Goal: Check status: Check status

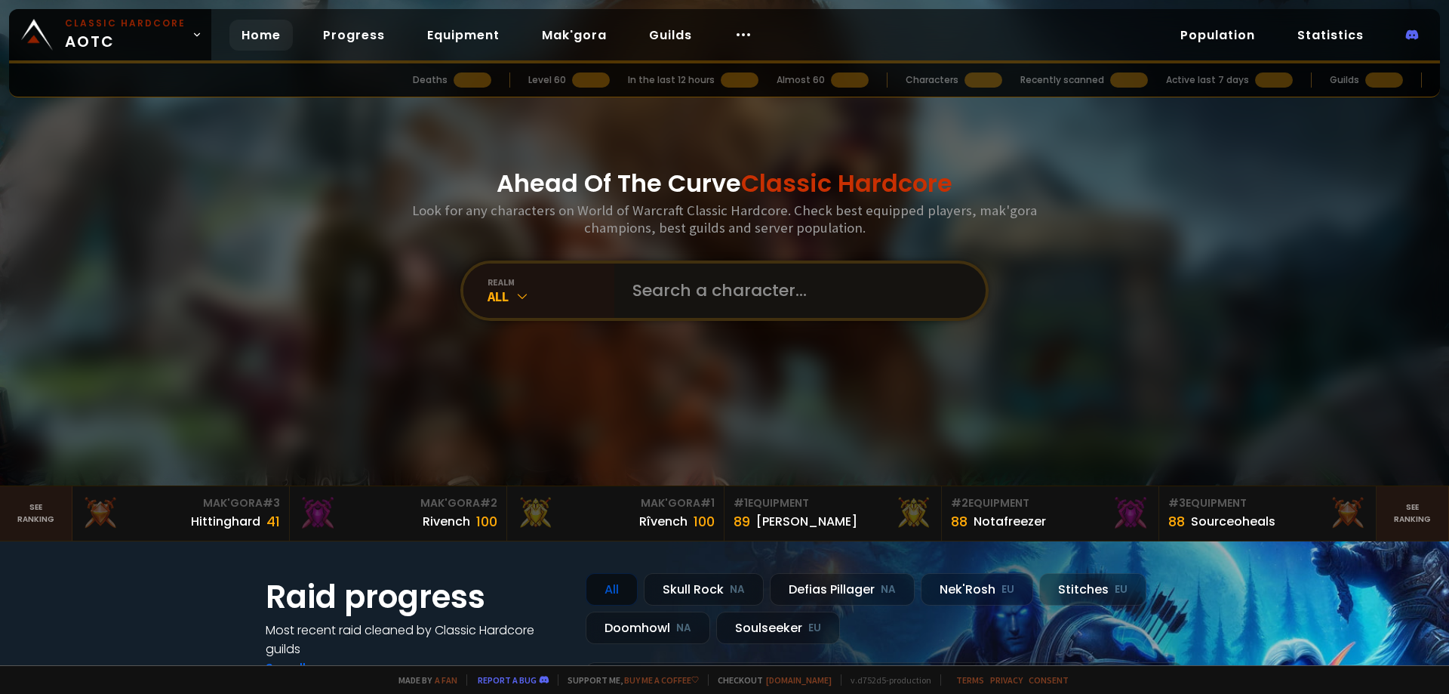
click at [746, 308] on input "text" at bounding box center [795, 290] width 344 height 54
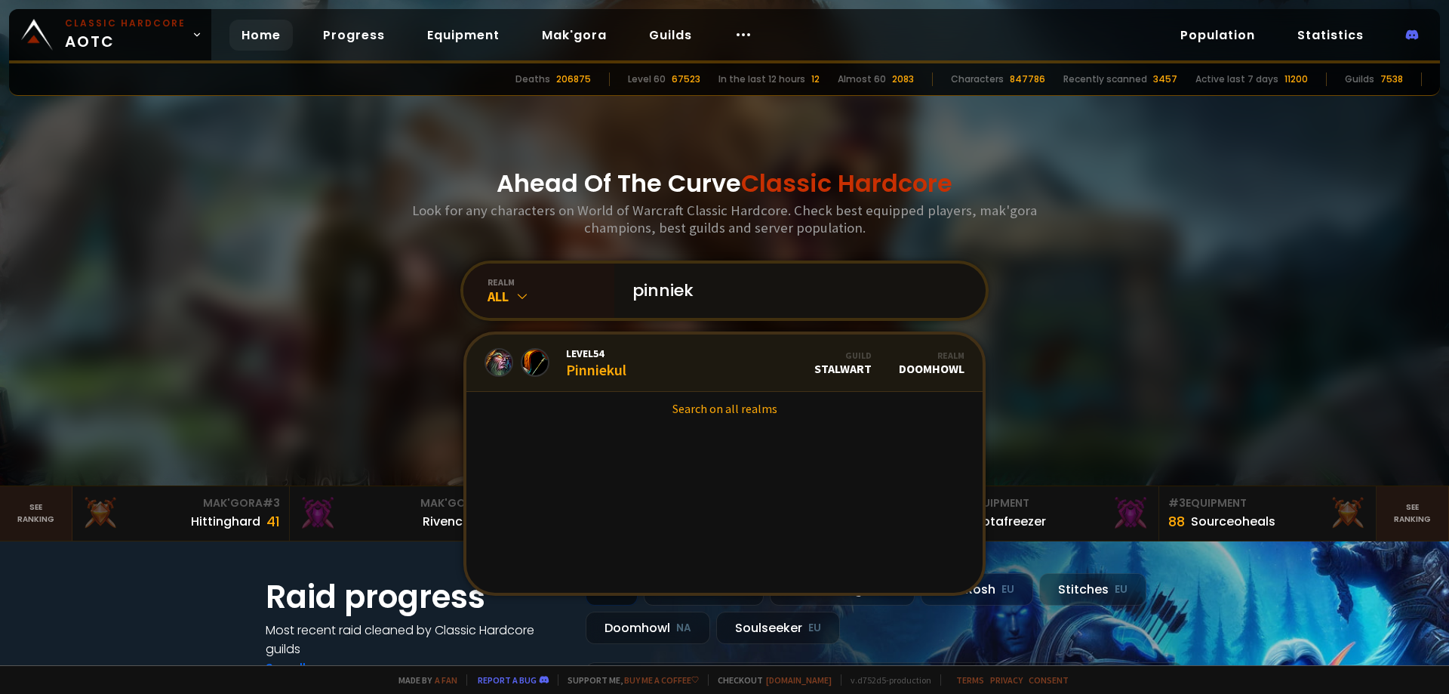
type input "pinniek"
click at [706, 358] on link "Level 54 Pinniekul Guild Stalwart Realm Doomhowl" at bounding box center [724, 362] width 516 height 57
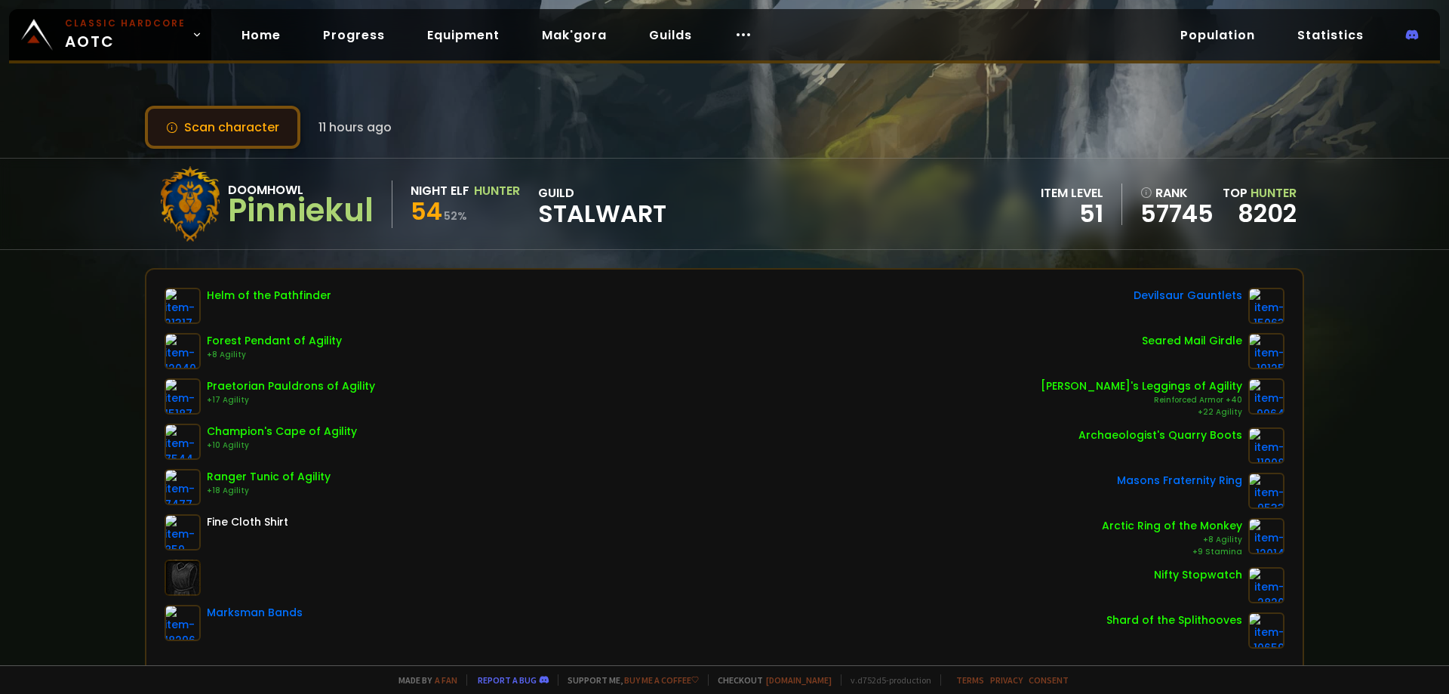
click at [231, 125] on button "Scan character" at bounding box center [222, 127] width 155 height 43
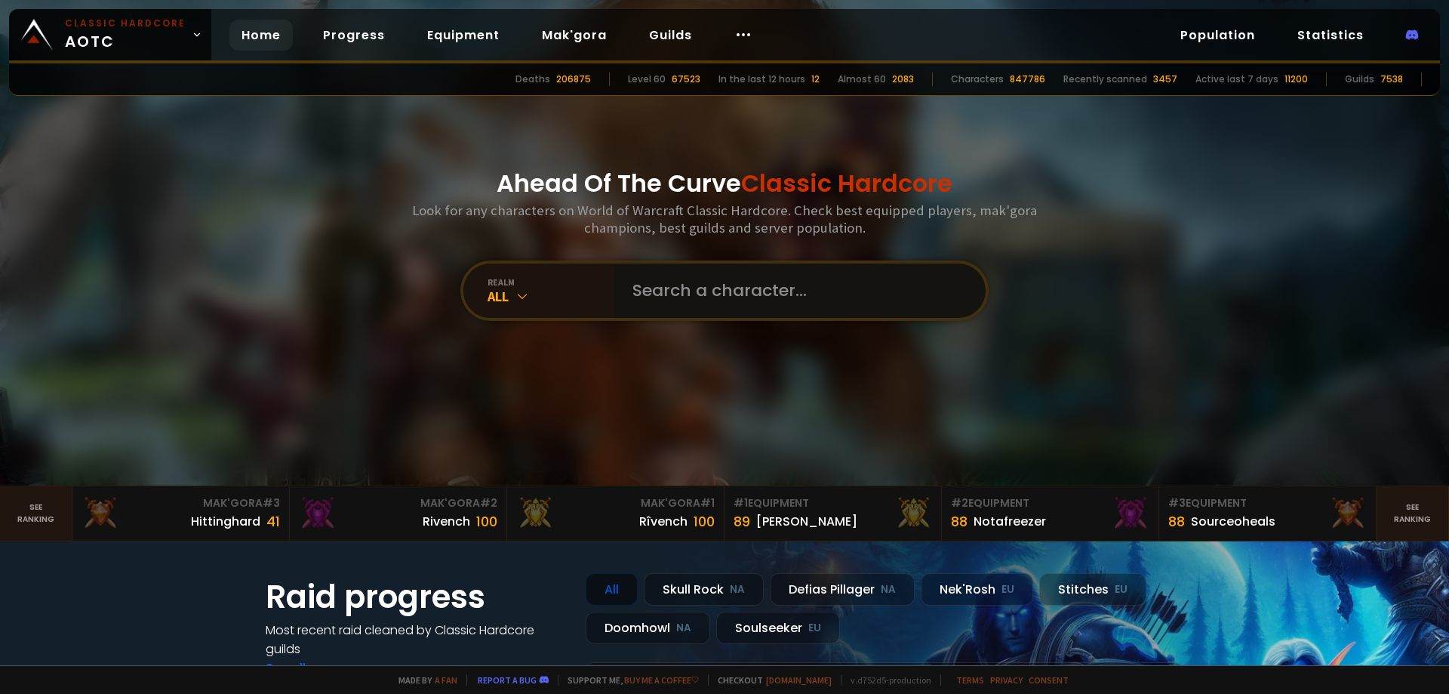
click at [737, 314] on input "text" at bounding box center [795, 290] width 344 height 54
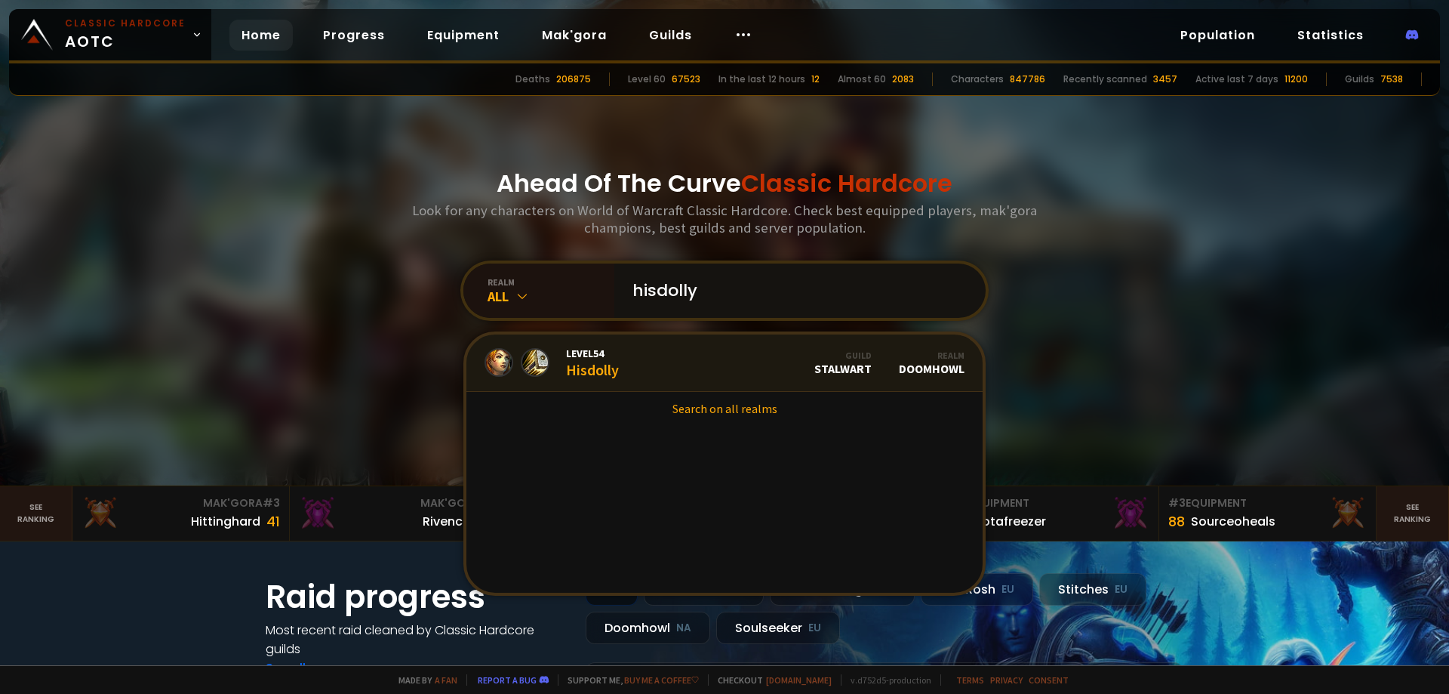
type input "hisdolly"
click at [690, 377] on link "Level 54 Hisdolly Guild Stalwart Realm Doomhowl" at bounding box center [724, 362] width 516 height 57
